Goal: Find specific page/section: Find specific page/section

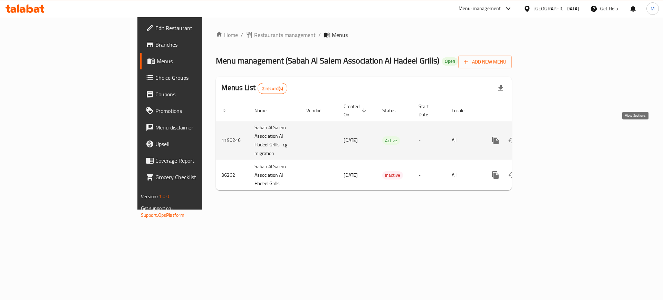
click at [550, 136] on icon "enhanced table" at bounding box center [545, 140] width 8 height 8
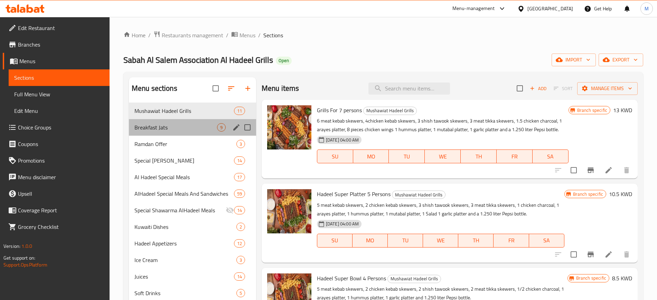
click at [169, 133] on div "Breakfast Jats 9" at bounding box center [192, 127] width 127 height 17
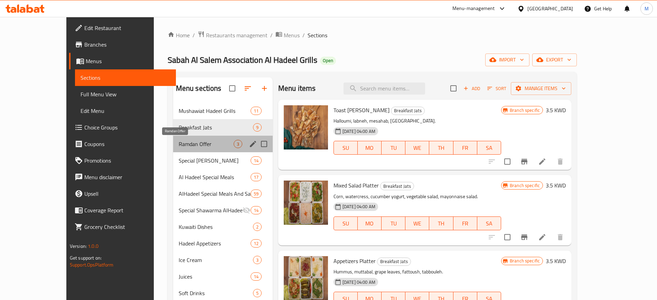
click at [179, 144] on span "Ramdan Offer" at bounding box center [206, 144] width 55 height 8
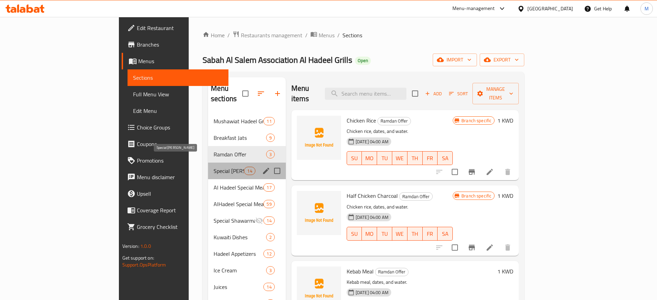
click at [214, 167] on span "Special [PERSON_NAME]" at bounding box center [229, 171] width 31 height 8
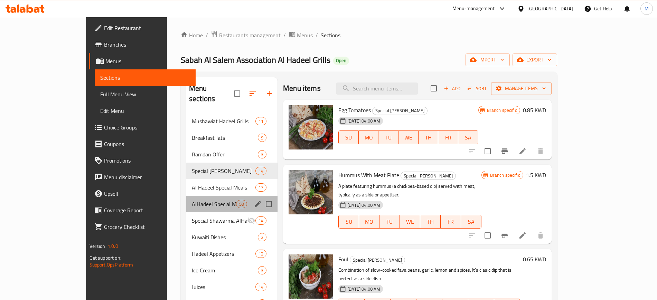
click at [186, 196] on div "AlHadeel Special Meals And Sandwiches 59" at bounding box center [231, 204] width 91 height 17
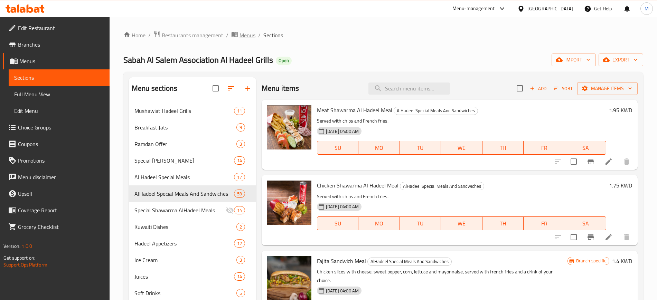
click at [238, 32] on span "breadcrumb" at bounding box center [235, 35] width 8 height 9
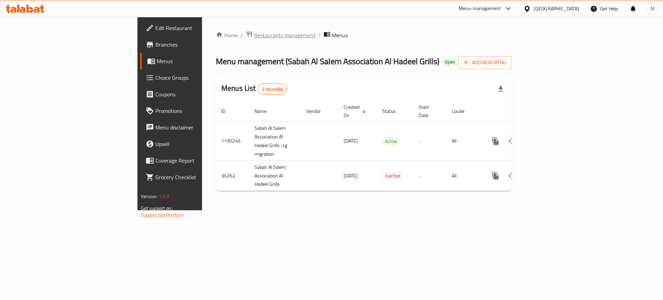
click at [254, 37] on span "Restaurants management" at bounding box center [285, 35] width 62 height 8
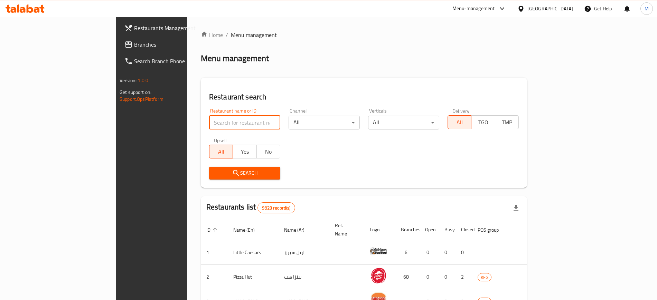
click at [209, 124] on input "search" at bounding box center [244, 123] width 71 height 14
click at [219, 96] on h2 "Restaurant search" at bounding box center [364, 97] width 310 height 10
click at [221, 122] on input "search" at bounding box center [244, 123] width 71 height 14
paste input "مطعم جمعية الصليبيخات والدوحة التعاونية"
click button "Search" at bounding box center [244, 173] width 71 height 13
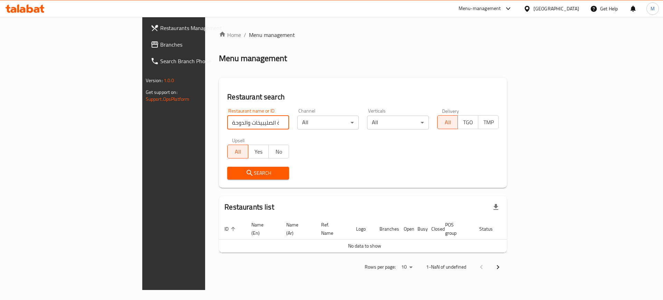
click button "Search" at bounding box center [258, 173] width 62 height 13
drag, startPoint x: 219, startPoint y: 121, endPoint x: 197, endPoint y: 122, distance: 21.4
click at [227, 122] on input "مطعم جمعية الصليبيخات والدوحة" at bounding box center [258, 123] width 62 height 14
click button "Search" at bounding box center [258, 173] width 62 height 13
drag, startPoint x: 140, startPoint y: 123, endPoint x: 127, endPoint y: 123, distance: 12.8
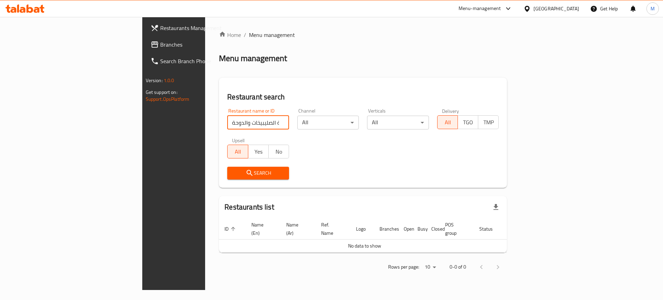
click at [219, 123] on div "Restaurant search Restaurant name or ID جمعية الصليبيخات والدوحة Restaurant nam…" at bounding box center [363, 133] width 288 height 110
click button "Search" at bounding box center [258, 173] width 62 height 13
drag, startPoint x: 213, startPoint y: 127, endPoint x: 126, endPoint y: 120, distance: 86.7
click at [219, 120] on div "Restaurant search Restaurant name or ID جمعية الصليبيخات والدوح Restaurant name…" at bounding box center [363, 133] width 288 height 110
type input "جمعية"
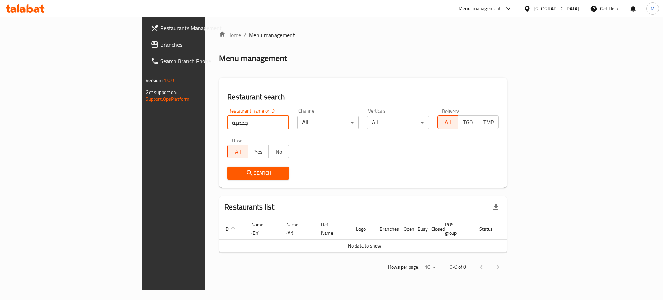
click button "Search" at bounding box center [258, 173] width 62 height 13
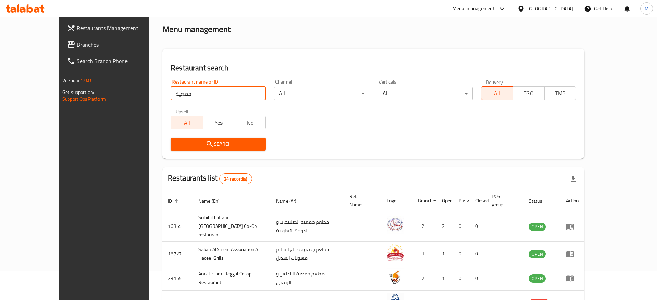
scroll to position [30, 0]
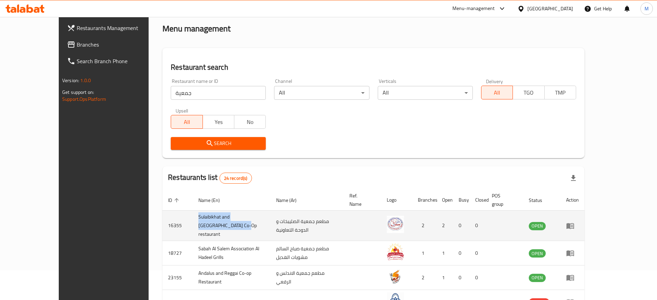
drag, startPoint x: 159, startPoint y: 216, endPoint x: 247, endPoint y: 210, distance: 89.0
click at [247, 211] on td "Sulaibikhat and [GEOGRAPHIC_DATA] Co-Op restaurant" at bounding box center [232, 226] width 78 height 30
copy td "Sulaibikhat and [GEOGRAPHIC_DATA] Co-Op restaurant"
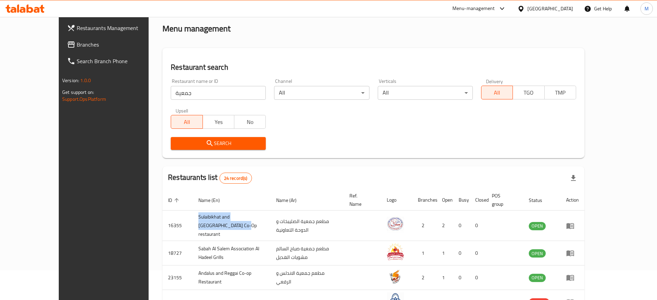
click at [38, 11] on icon at bounding box center [37, 10] width 6 height 6
